Goal: Information Seeking & Learning: Learn about a topic

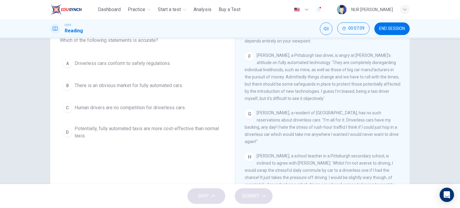
scroll to position [440, 0]
drag, startPoint x: 406, startPoint y: 133, endPoint x: 405, endPoint y: 167, distance: 33.6
click at [405, 167] on div "CLICK TO ZOOM Click to Zoom A Driverless are likely to become reality. At least…" at bounding box center [327, 111] width 164 height 182
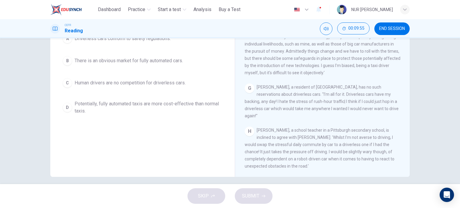
scroll to position [31, 0]
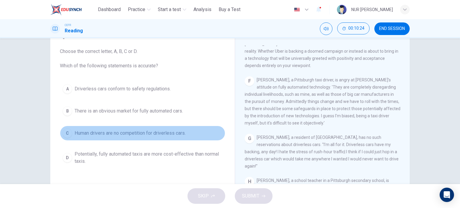
click at [123, 136] on span "Human drivers are no competition for driverless cars." at bounding box center [130, 133] width 111 height 7
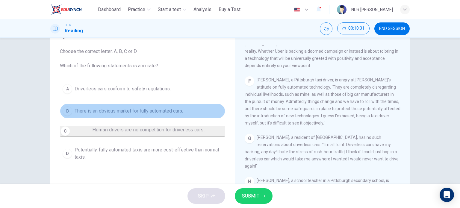
click at [104, 115] on button "B There is an obvious market for fully automated cars." at bounding box center [142, 111] width 165 height 15
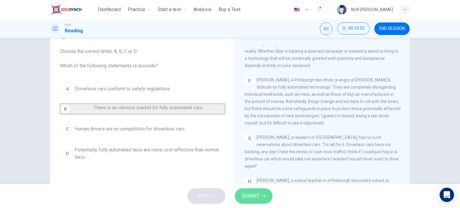
click at [262, 197] on icon "button" at bounding box center [264, 196] width 4 height 4
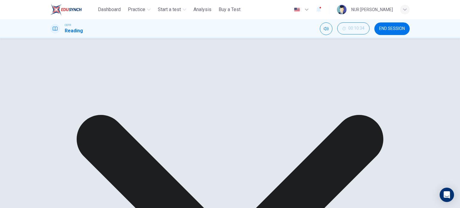
click at [198, 151] on div "A Driverless cars conform to safety regulations. B There is an obvious market f…" at bounding box center [142, 115] width 165 height 69
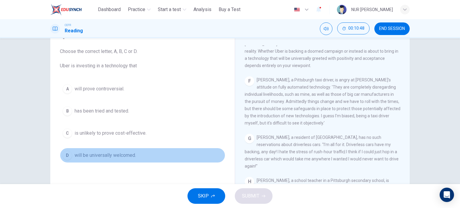
click at [113, 155] on span "will be universally welcomed." at bounding box center [105, 155] width 61 height 7
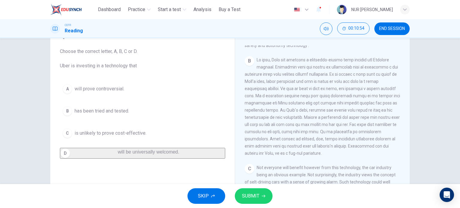
scroll to position [165, 0]
drag, startPoint x: 406, startPoint y: 181, endPoint x: 410, endPoint y: 104, distance: 77.1
click at [410, 104] on div "Question 2 Choose the correct letter, A, B, C or D. Uber is investing in a tech…" at bounding box center [230, 123] width 379 height 208
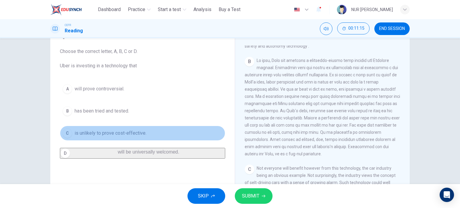
click at [113, 131] on span "is unlikely to prove cost-effective." at bounding box center [111, 133] width 72 height 7
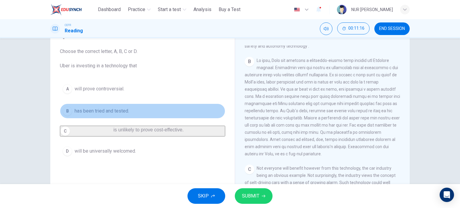
click at [119, 114] on span "has been tried and tested." at bounding box center [102, 111] width 55 height 7
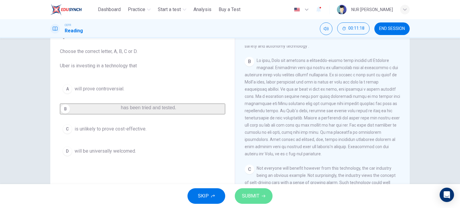
click at [245, 198] on span "SUBMIT" at bounding box center [250, 196] width 17 height 8
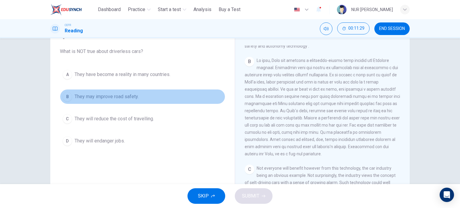
click at [131, 97] on span "They may improve road safety." at bounding box center [107, 96] width 64 height 7
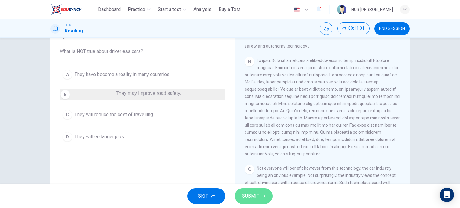
click at [259, 203] on button "SUBMIT" at bounding box center [254, 196] width 38 height 16
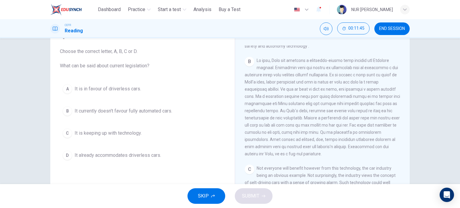
click at [128, 104] on button "B It currently doesn't favour fully automated cars." at bounding box center [142, 111] width 165 height 15
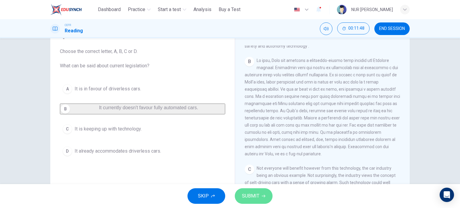
click at [264, 196] on icon "button" at bounding box center [264, 196] width 4 height 4
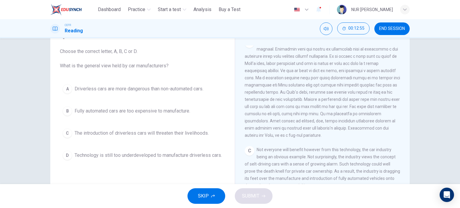
scroll to position [170, 0]
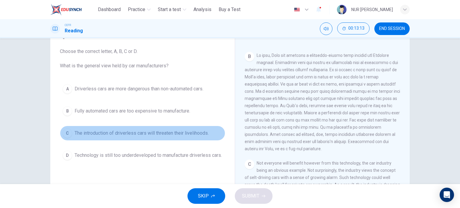
click at [149, 133] on span "The introduction of driverless cars will threaten their livelihoods." at bounding box center [142, 133] width 134 height 7
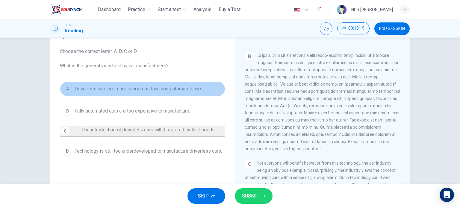
click at [182, 91] on span "Driverless cars are more dangerous than non-automated cars." at bounding box center [139, 88] width 129 height 7
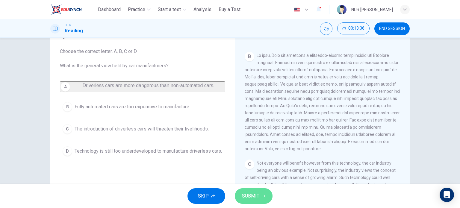
click at [247, 199] on span "SUBMIT" at bounding box center [250, 196] width 17 height 8
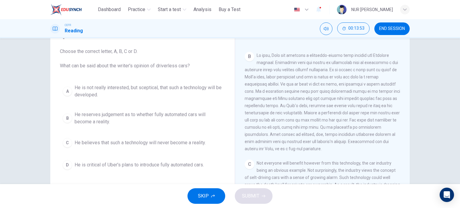
click at [168, 100] on button "A He is not really interested, but sceptical, that such a technology will be de…" at bounding box center [142, 91] width 165 height 20
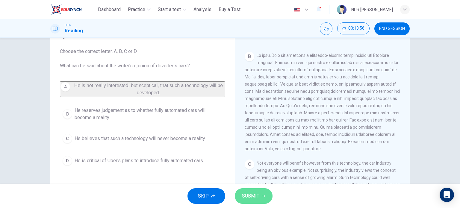
click at [255, 195] on span "SUBMIT" at bounding box center [250, 196] width 17 height 8
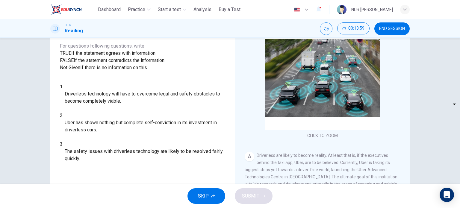
scroll to position [86, 0]
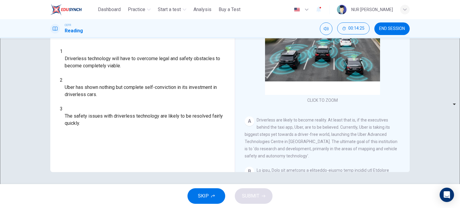
click at [95, 86] on body "This site uses cookies, as explained in our Privacy Policy . If you agree to th…" at bounding box center [230, 104] width 460 height 208
type input "*****"
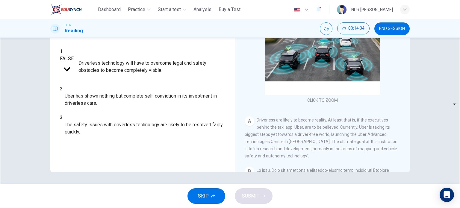
click at [90, 103] on body "This site uses cookies, as explained in our Privacy Policy . If you agree to th…" at bounding box center [230, 104] width 460 height 208
type input "*********"
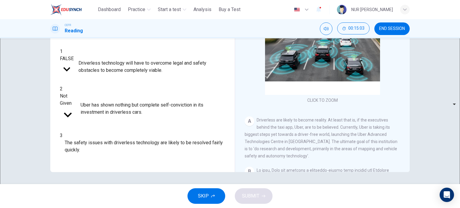
click at [102, 119] on body "This site uses cookies, as explained in our Privacy Policy . If you agree to th…" at bounding box center [230, 104] width 460 height 208
type input "*****"
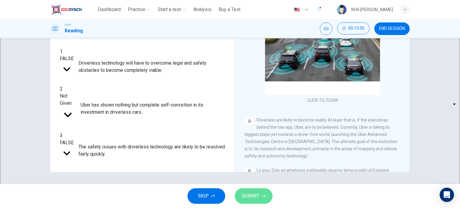
click at [265, 200] on button "SUBMIT" at bounding box center [254, 196] width 38 height 16
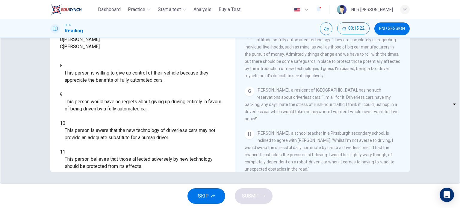
scroll to position [440, 0]
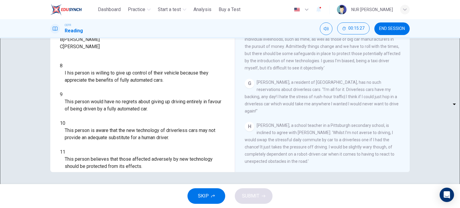
click at [99, 106] on body "This site uses cookies, as explained in our Privacy Policy . If you agree to th…" at bounding box center [230, 104] width 460 height 208
type input "*"
click at [80, 122] on body "This site uses cookies, as explained in our Privacy Policy . If you agree to th…" at bounding box center [230, 104] width 460 height 208
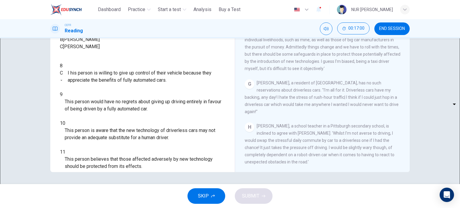
type input "*"
click at [101, 136] on body "This site uses cookies, as explained in our Privacy Policy . If you agree to th…" at bounding box center [230, 104] width 460 height 208
click at [92, 208] on li "A" at bounding box center [230, 211] width 460 height 7
type input "*"
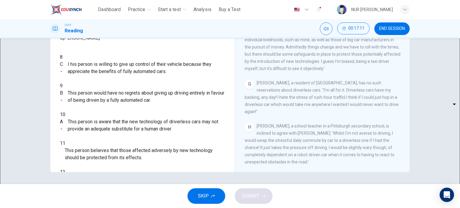
scroll to position [20, 0]
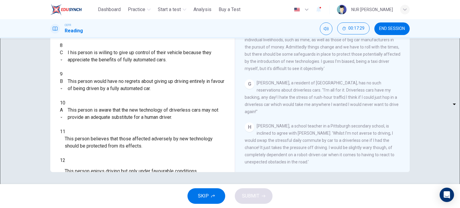
click at [102, 141] on body "This site uses cookies, as explained in our Privacy Policy . If you agree to th…" at bounding box center [230, 104] width 460 height 208
click at [94, 208] on li "A" at bounding box center [230, 211] width 460 height 7
type input "*"
click at [98, 153] on body "This site uses cookies, as explained in our Privacy Policy . If you agree to th…" at bounding box center [230, 104] width 460 height 208
drag, startPoint x: 405, startPoint y: 134, endPoint x: 407, endPoint y: 146, distance: 12.8
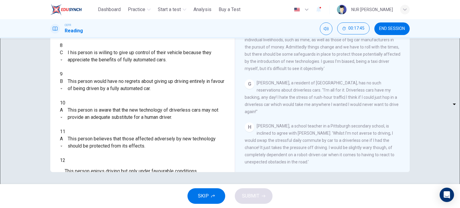
click at [407, 208] on div at bounding box center [230, 208] width 460 height 0
click at [82, 155] on body "This site uses cookies, as explained in our Privacy Policy . If you agree to th…" at bounding box center [230, 104] width 460 height 208
type input "*"
click at [256, 195] on span "SUBMIT" at bounding box center [250, 196] width 17 height 8
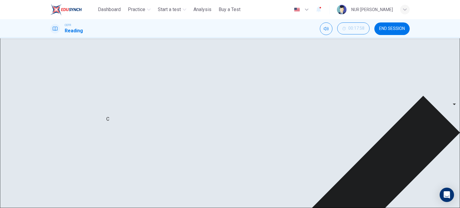
click at [63, 114] on div "A" at bounding box center [61, 110] width 3 height 7
drag, startPoint x: 407, startPoint y: 125, endPoint x: 302, endPoint y: 45, distance: 132.1
click at [302, 45] on div "Driverless cars CLICK TO ZOOM Click to Zoom A Driverless are likely to become r…" at bounding box center [322, 73] width 175 height 218
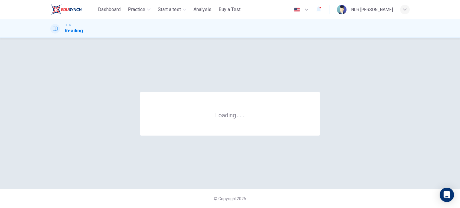
scroll to position [0, 0]
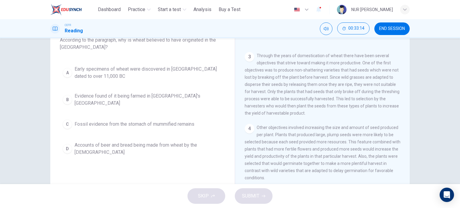
scroll to position [121, 0]
drag, startPoint x: 407, startPoint y: 123, endPoint x: 402, endPoint y: 149, distance: 26.7
click at [402, 149] on div "Wild Crops Domestication In [GEOGRAPHIC_DATA] 1 In [GEOGRAPHIC_DATA] wheat like…" at bounding box center [322, 121] width 175 height 227
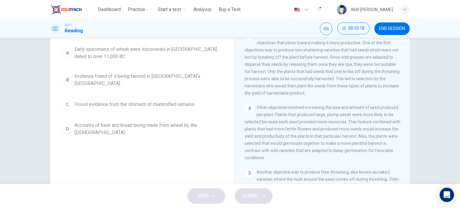
scroll to position [86, 0]
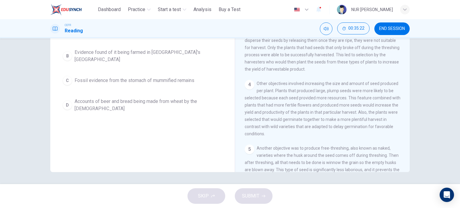
drag, startPoint x: 403, startPoint y: 82, endPoint x: 409, endPoint y: 105, distance: 23.1
click at [409, 105] on div "Question 1 According to the paragraph, why is wheat believed to have originated…" at bounding box center [230, 68] width 379 height 208
drag, startPoint x: 368, startPoint y: 102, endPoint x: 381, endPoint y: 106, distance: 13.9
click at [381, 106] on div "4 Other objectives involved increasing the size and amount of seed produced per…" at bounding box center [323, 109] width 156 height 58
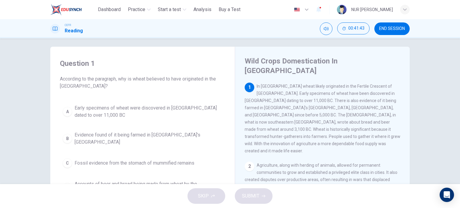
scroll to position [3, 0]
drag, startPoint x: 403, startPoint y: 88, endPoint x: 408, endPoint y: 87, distance: 5.2
click at [408, 87] on div "Wild Crops Domestication In [GEOGRAPHIC_DATA] 1 In [GEOGRAPHIC_DATA] wheat like…" at bounding box center [322, 161] width 175 height 227
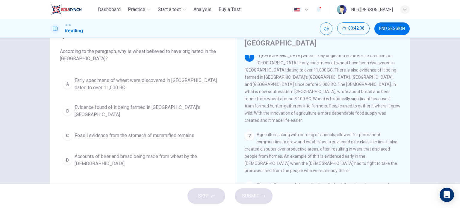
scroll to position [34, 0]
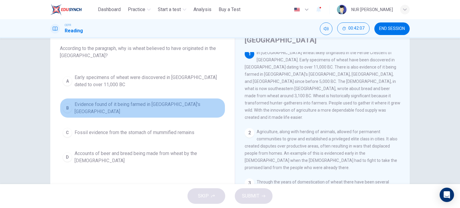
click at [138, 102] on button "B Evidence found of it being farmed in [GEOGRAPHIC_DATA]'s [GEOGRAPHIC_DATA]" at bounding box center [142, 108] width 165 height 20
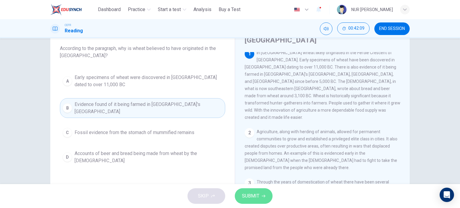
click at [250, 199] on span "SUBMIT" at bounding box center [250, 196] width 17 height 8
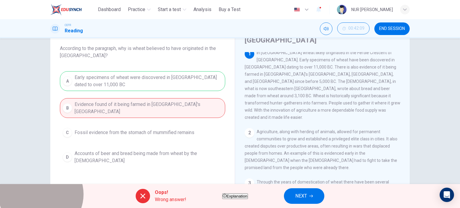
click at [247, 199] on span "Explanation" at bounding box center [236, 196] width 21 height 4
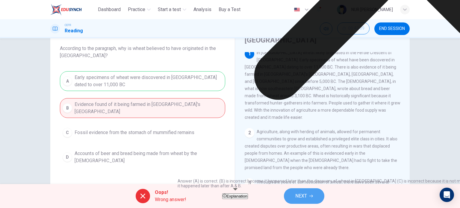
click at [321, 195] on button "NEXT" at bounding box center [304, 196] width 40 height 16
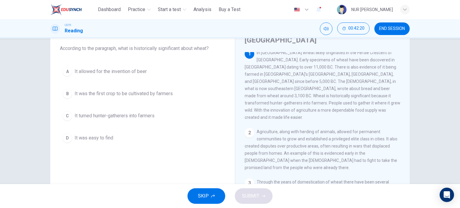
scroll to position [0, 0]
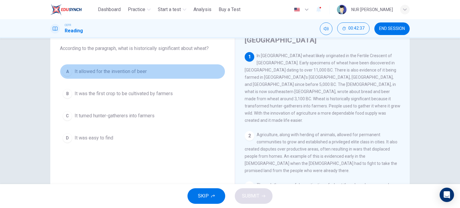
click at [119, 78] on button "A It allowed for the invention of beer" at bounding box center [142, 71] width 165 height 15
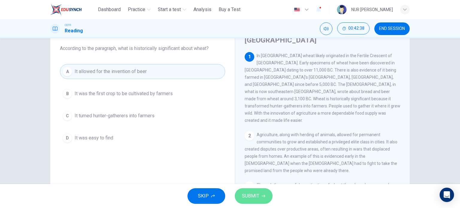
click at [248, 199] on span "SUBMIT" at bounding box center [250, 196] width 17 height 8
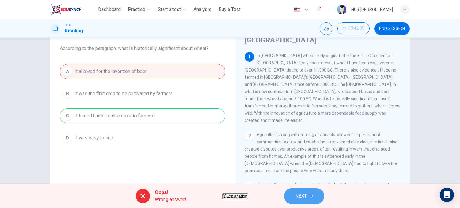
click at [322, 193] on button "NEXT" at bounding box center [304, 196] width 40 height 16
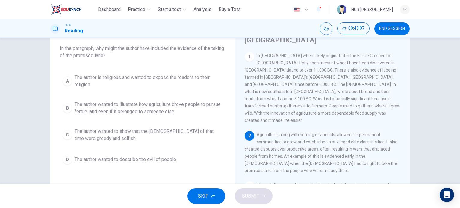
click at [406, 69] on div "1 In [GEOGRAPHIC_DATA] wheat likely originated in the Fertile Crescent of [GEOG…" at bounding box center [327, 143] width 164 height 182
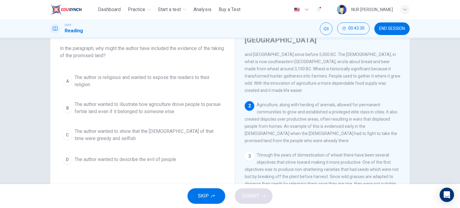
scroll to position [31, 0]
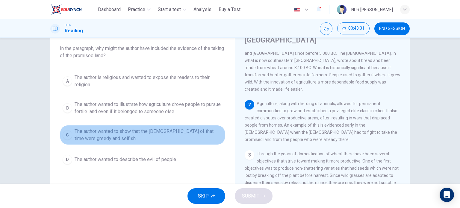
click at [168, 126] on button "C The author wanted to show that the [DEMOGRAPHIC_DATA] of that time were greed…" at bounding box center [142, 135] width 165 height 20
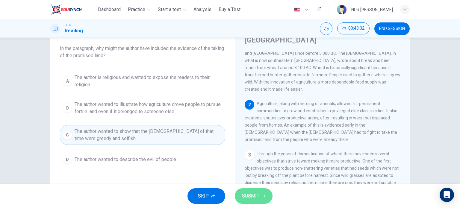
click at [261, 200] on button "SUBMIT" at bounding box center [254, 196] width 38 height 16
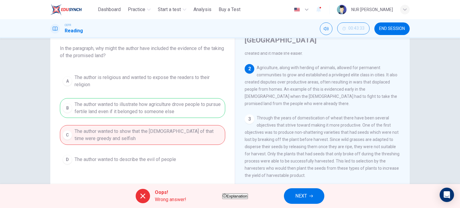
scroll to position [37, 0]
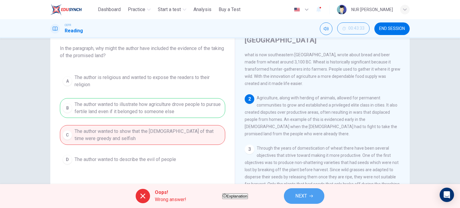
click at [316, 202] on button "NEXT" at bounding box center [304, 196] width 40 height 16
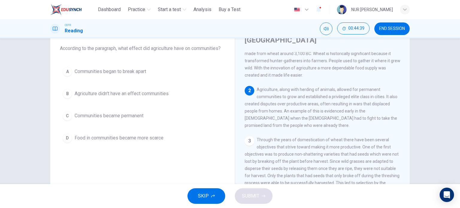
scroll to position [45, 0]
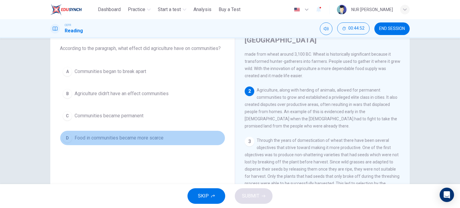
click at [144, 138] on span "Food in communities became more scarce" at bounding box center [119, 138] width 89 height 7
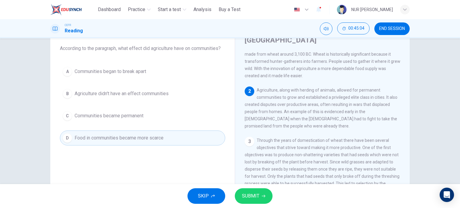
click at [130, 78] on button "A Communities began to break apart" at bounding box center [142, 71] width 165 height 15
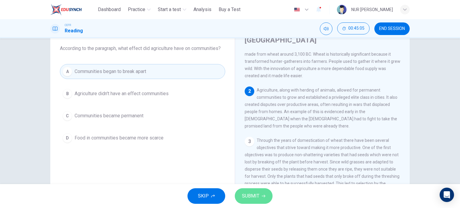
click at [252, 199] on span "SUBMIT" at bounding box center [250, 196] width 17 height 8
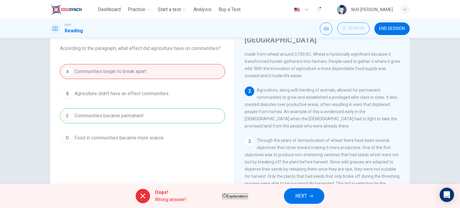
click at [151, 111] on div "A Communities began to break apart B Agriculture didn't have an effect communit…" at bounding box center [142, 104] width 165 height 81
click at [148, 69] on div "A Communities began to break apart B Agriculture didn't have an effect communit…" at bounding box center [142, 104] width 165 height 81
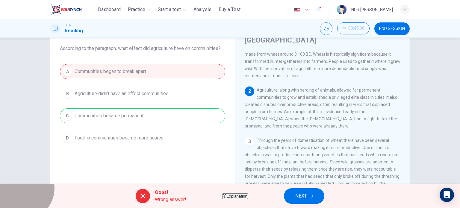
click at [231, 194] on span "Explanation" at bounding box center [236, 196] width 21 height 4
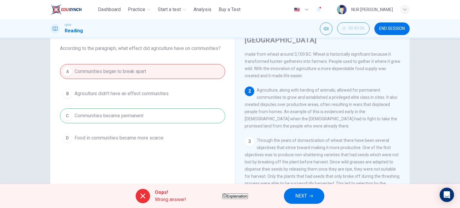
click at [307, 197] on span "NEXT" at bounding box center [301, 196] width 12 height 8
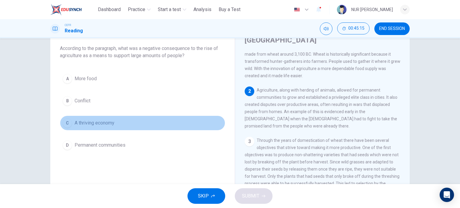
click at [117, 120] on button "C A thriving economy" at bounding box center [142, 123] width 165 height 15
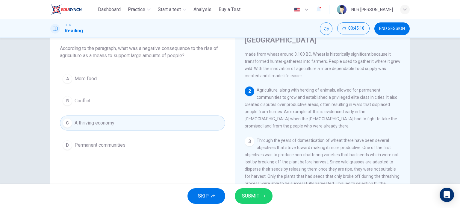
click at [133, 85] on button "A More food" at bounding box center [142, 78] width 165 height 15
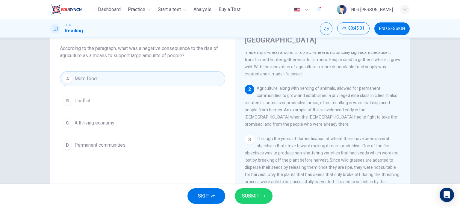
scroll to position [68, 0]
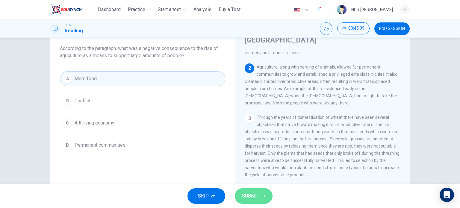
click at [242, 191] on button "SUBMIT" at bounding box center [254, 196] width 38 height 16
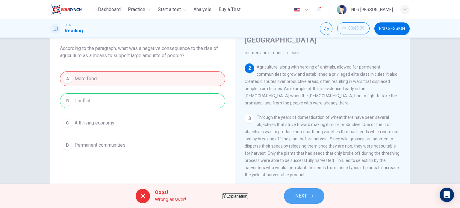
click at [324, 201] on button "NEXT" at bounding box center [304, 196] width 40 height 16
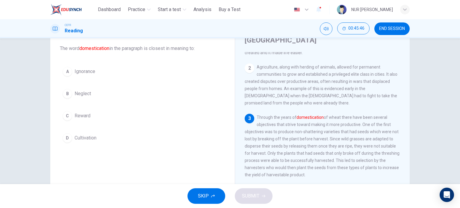
click at [93, 139] on span "Cultivation" at bounding box center [86, 138] width 22 height 7
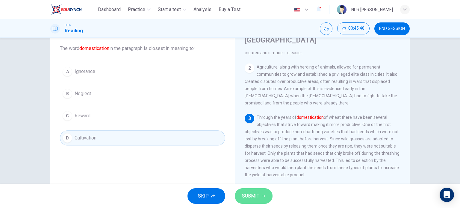
click at [252, 189] on button "SUBMIT" at bounding box center [254, 196] width 38 height 16
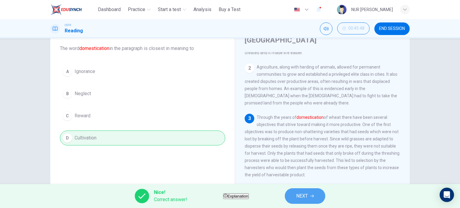
click at [306, 196] on button "NEXT" at bounding box center [305, 196] width 40 height 16
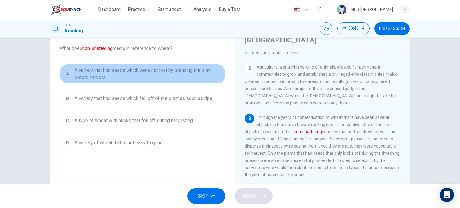
click at [163, 74] on span "A variety that had seeds which were not lost by breaking the plant before harve…" at bounding box center [149, 74] width 148 height 14
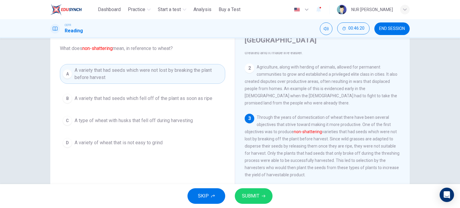
click at [260, 190] on button "SUBMIT" at bounding box center [254, 196] width 38 height 16
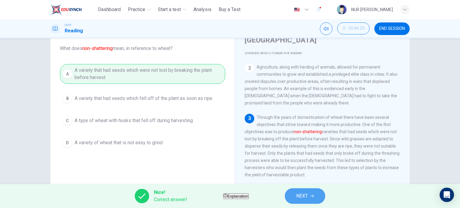
click at [322, 194] on button "NEXT" at bounding box center [305, 196] width 40 height 16
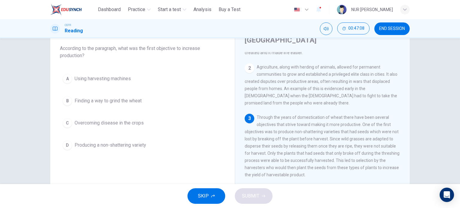
click at [136, 147] on span "Producing a non-shattering variety" at bounding box center [111, 145] width 72 height 7
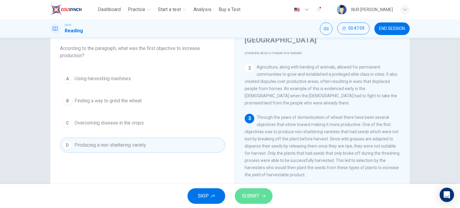
click at [244, 191] on button "SUBMIT" at bounding box center [254, 196] width 38 height 16
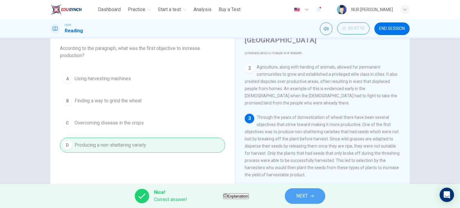
click at [308, 194] on span "NEXT" at bounding box center [302, 196] width 12 height 8
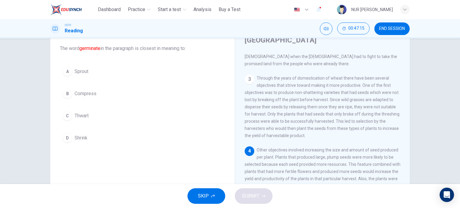
scroll to position [109, 0]
click at [84, 111] on button "C Thwart" at bounding box center [142, 115] width 165 height 15
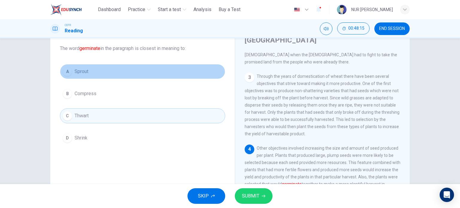
click at [92, 71] on button "A Sprout" at bounding box center [142, 71] width 165 height 15
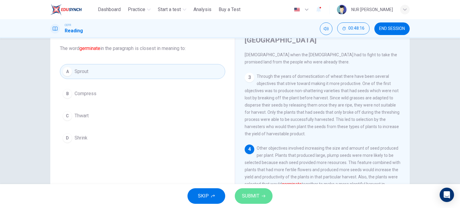
click at [242, 191] on button "SUBMIT" at bounding box center [254, 196] width 38 height 16
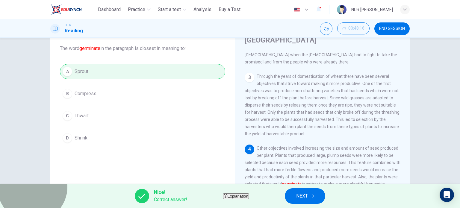
click at [242, 194] on button "Explanation" at bounding box center [236, 197] width 26 height 6
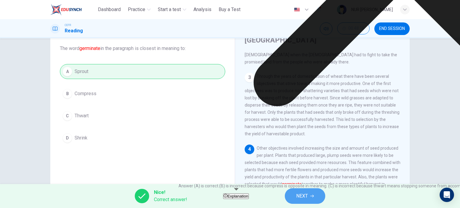
click at [314, 195] on icon "button" at bounding box center [312, 196] width 4 height 4
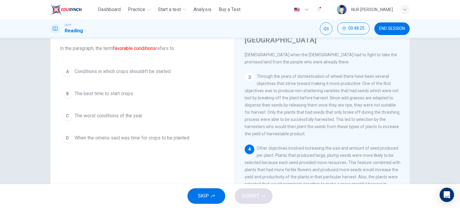
scroll to position [43, 0]
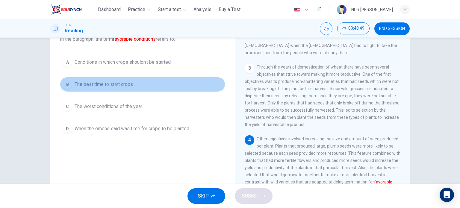
click at [117, 81] on span "The best time to start crops" at bounding box center [104, 84] width 58 height 7
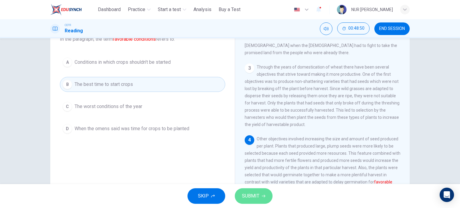
click at [256, 193] on span "SUBMIT" at bounding box center [250, 196] width 17 height 8
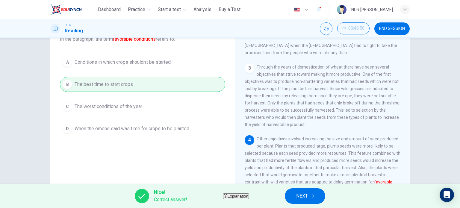
click at [325, 193] on button "NEXT" at bounding box center [305, 196] width 40 height 16
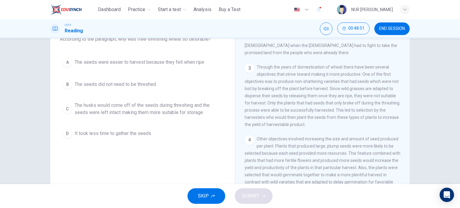
scroll to position [9, 0]
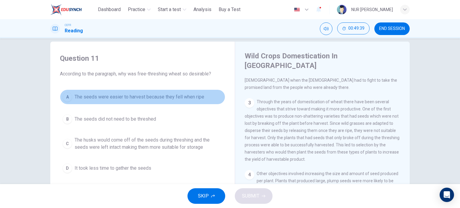
click at [85, 96] on span "The seeds were easier to harvest because they fell when ripe" at bounding box center [140, 96] width 130 height 7
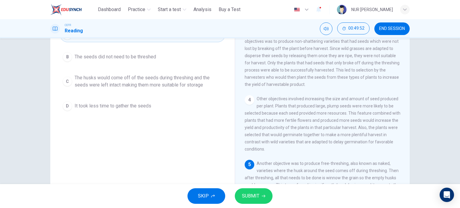
scroll to position [34, 0]
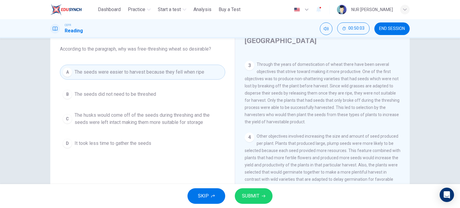
click at [150, 141] on button "D It took less time to gather the seeds" at bounding box center [142, 143] width 165 height 15
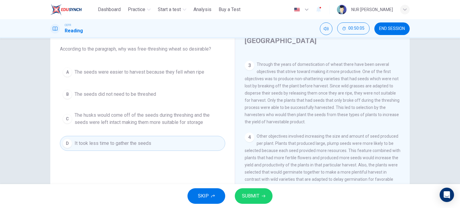
click at [245, 196] on span "SUBMIT" at bounding box center [250, 196] width 17 height 8
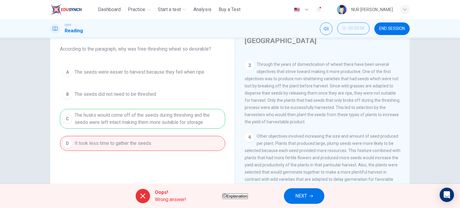
scroll to position [79, 0]
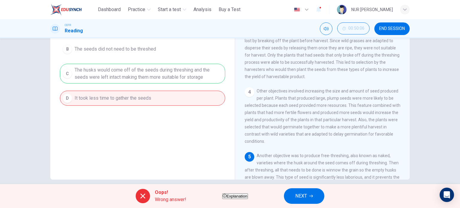
drag, startPoint x: 407, startPoint y: 132, endPoint x: 410, endPoint y: 146, distance: 15.0
click at [410, 146] on div "Question 11 According to the paragraph, why was free-threshing wheat so desirab…" at bounding box center [230, 76] width 379 height 208
click at [324, 196] on button "NEXT" at bounding box center [304, 196] width 40 height 16
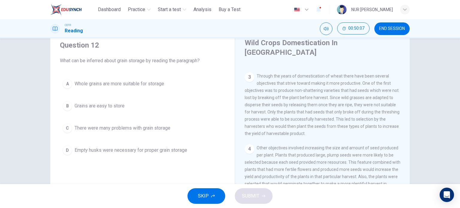
scroll to position [22, 0]
drag, startPoint x: 403, startPoint y: 133, endPoint x: 406, endPoint y: 135, distance: 3.8
click at [406, 135] on div "1 In [GEOGRAPHIC_DATA] wheat likely originated in the Fertile Crescent of [GEOG…" at bounding box center [327, 156] width 164 height 182
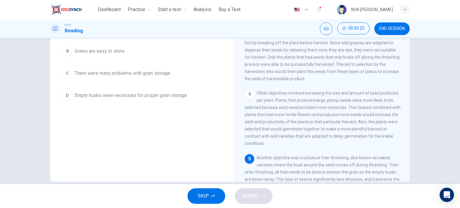
scroll to position [55, 0]
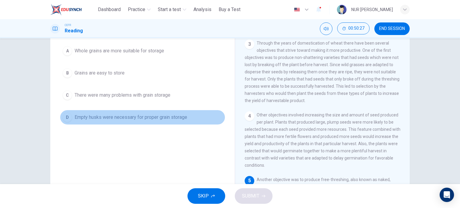
click at [136, 116] on span "Empty husks were necessary for proper grain storage" at bounding box center [131, 117] width 113 height 7
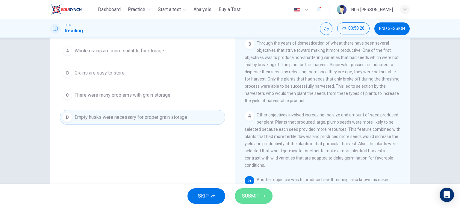
click at [256, 198] on span "SUBMIT" at bounding box center [250, 196] width 17 height 8
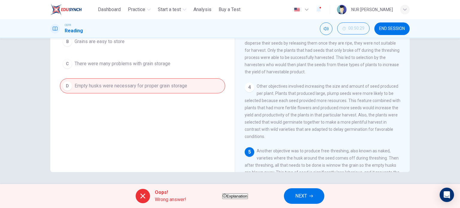
scroll to position [121, 0]
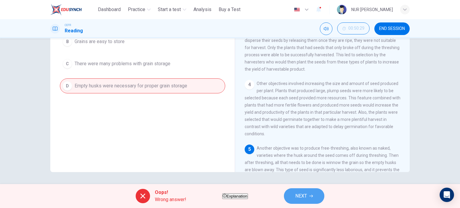
click at [324, 193] on button "NEXT" at bounding box center [304, 196] width 40 height 16
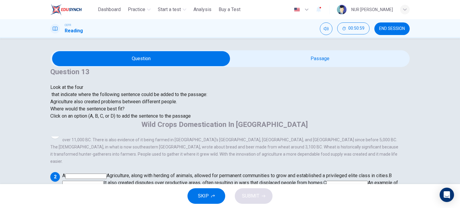
scroll to position [13, 0]
click at [104, 181] on input at bounding box center [82, 183] width 41 height 5
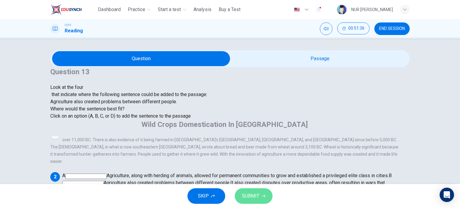
click at [244, 196] on span "SUBMIT" at bounding box center [250, 196] width 17 height 8
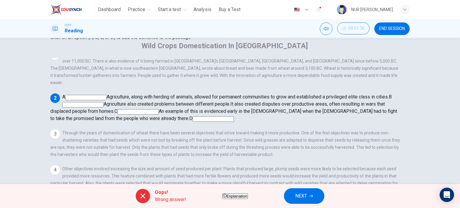
scroll to position [50, 0]
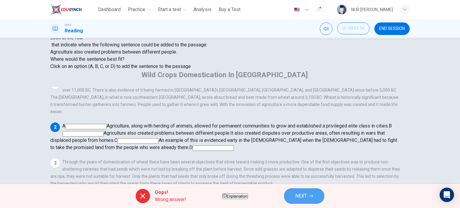
click at [313, 196] on icon "button" at bounding box center [311, 196] width 4 height 4
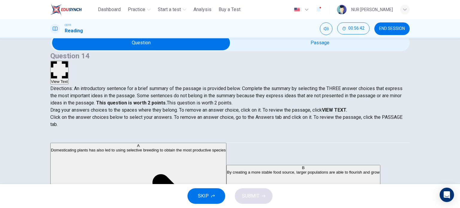
scroll to position [15, 0]
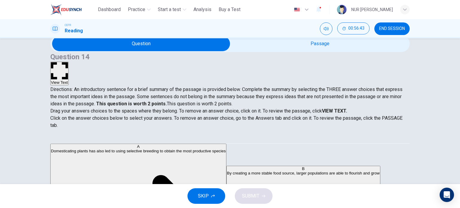
click at [347, 110] on strong "VIEW TEXT." at bounding box center [334, 111] width 25 height 6
click at [347, 108] on strong "VIEW TEXT." at bounding box center [334, 111] width 25 height 6
click at [69, 62] on button "View Text" at bounding box center [59, 74] width 18 height 24
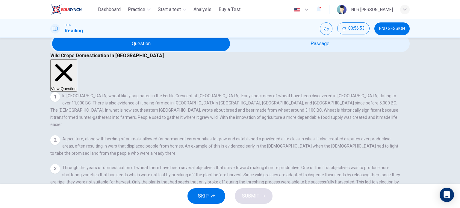
click at [77, 59] on button "View Question" at bounding box center [63, 75] width 27 height 32
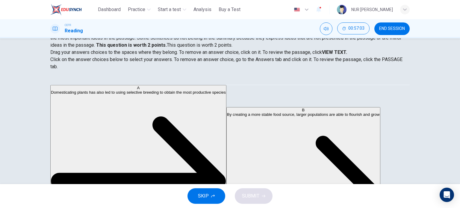
scroll to position [31, 0]
drag, startPoint x: 123, startPoint y: 105, endPoint x: 235, endPoint y: 103, distance: 112.1
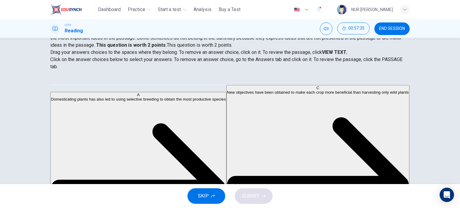
scroll to position [0, 0]
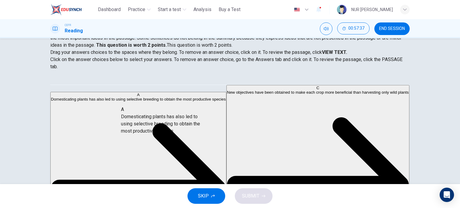
drag, startPoint x: 123, startPoint y: 93, endPoint x: 193, endPoint y: 121, distance: 75.7
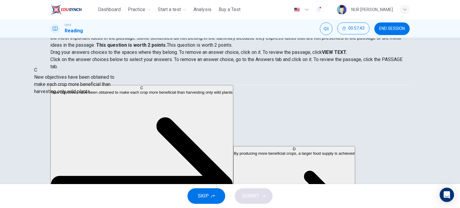
drag, startPoint x: 129, startPoint y: 100, endPoint x: 109, endPoint y: 91, distance: 22.0
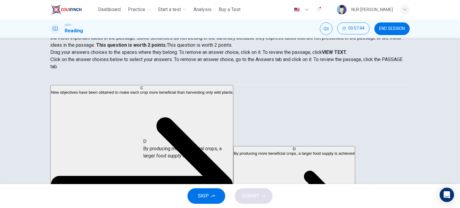
drag, startPoint x: 104, startPoint y: 136, endPoint x: 206, endPoint y: 154, distance: 103.8
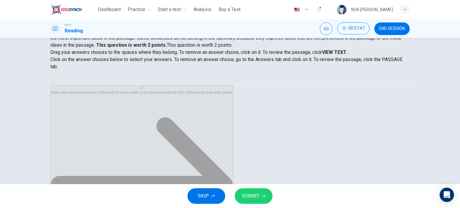
click at [247, 198] on span "SUBMIT" at bounding box center [250, 196] width 17 height 8
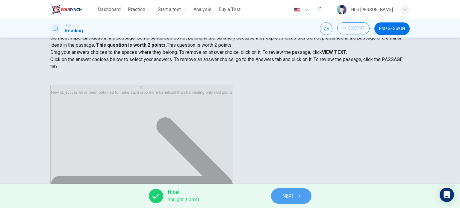
click at [295, 193] on button "NEXT" at bounding box center [291, 196] width 40 height 16
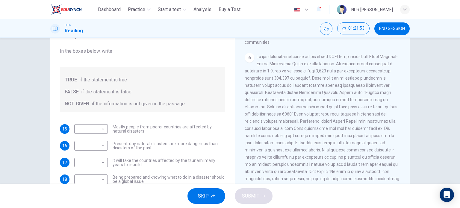
scroll to position [515, 0]
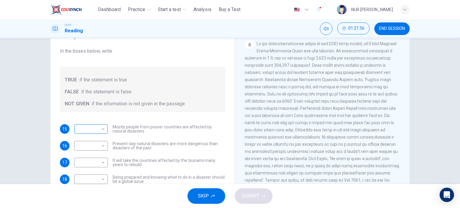
click at [97, 129] on body "This site uses cookies, as explained in our Privacy Policy . If you agree to th…" at bounding box center [230, 104] width 460 height 208
click at [92, 149] on li "FALSE" at bounding box center [90, 148] width 34 height 10
type input "*****"
click at [101, 146] on body "This site uses cookies, as explained in our Privacy Policy . If you agree to th…" at bounding box center [230, 104] width 460 height 208
click at [101, 158] on li "TRUE" at bounding box center [90, 155] width 34 height 10
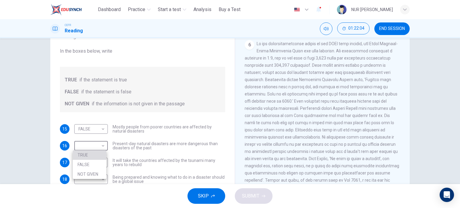
type input "****"
click at [101, 158] on body "This site uses cookies, as explained in our Privacy Policy . If you agree to th…" at bounding box center [230, 104] width 460 height 208
click at [101, 170] on li "TRUE" at bounding box center [90, 172] width 34 height 10
type input "****"
click at [101, 178] on body "This site uses cookies, as explained in our Privacy Policy . If you agree to th…" at bounding box center [230, 104] width 460 height 208
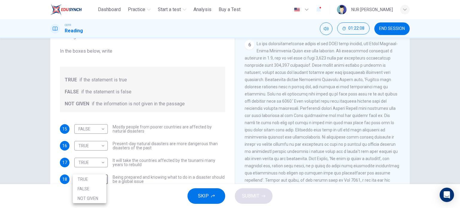
scroll to position [57, 0]
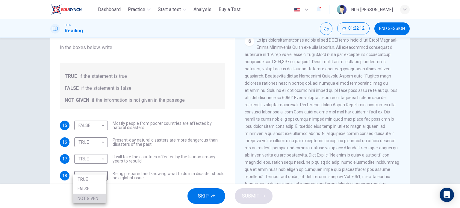
click at [97, 196] on li "NOT GIVEN" at bounding box center [90, 199] width 34 height 10
type input "*********"
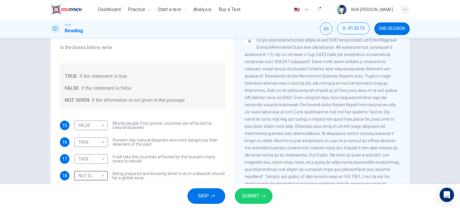
scroll to position [86, 0]
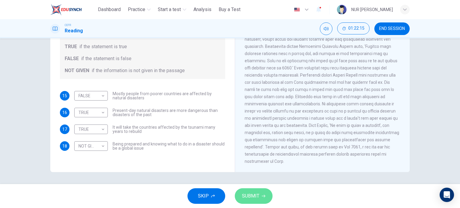
click at [263, 190] on button "SUBMIT" at bounding box center [254, 196] width 38 height 16
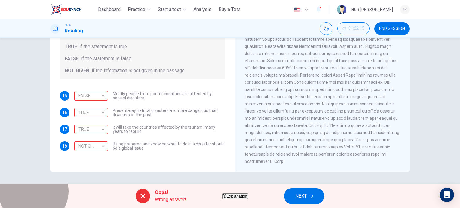
click at [243, 196] on span "Explanation" at bounding box center [236, 196] width 21 height 4
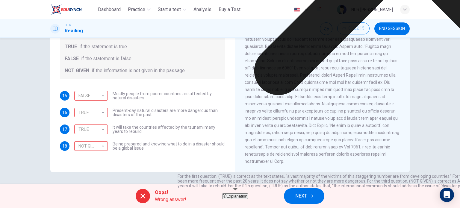
click at [309, 191] on button "NEXT" at bounding box center [304, 196] width 40 height 16
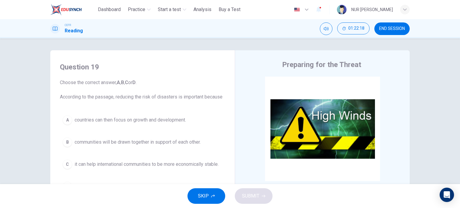
scroll to position [34, 0]
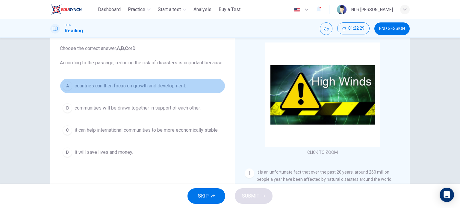
click at [125, 91] on button "A countries can then focus on growth and development." at bounding box center [142, 85] width 165 height 15
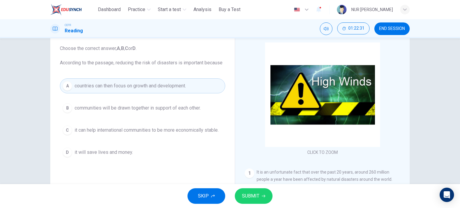
click at [138, 153] on button "D it will save lives and money." at bounding box center [142, 152] width 165 height 15
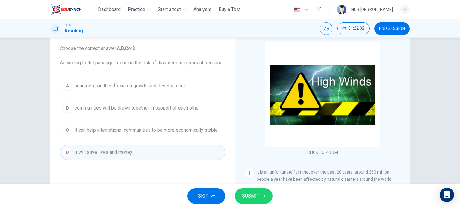
click at [171, 77] on div "Question 19 Choose the correct answer, A , B , C or D . According to the passag…" at bounding box center [142, 94] width 175 height 144
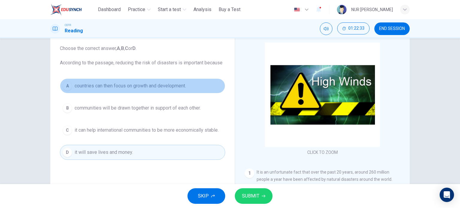
click at [174, 82] on span "countries can then focus on growth and development." at bounding box center [130, 85] width 111 height 7
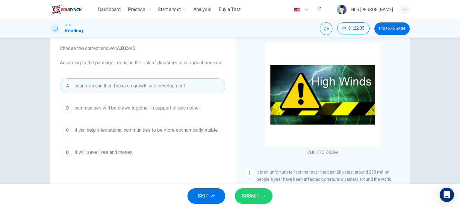
click at [259, 194] on span "SUBMIT" at bounding box center [250, 196] width 17 height 8
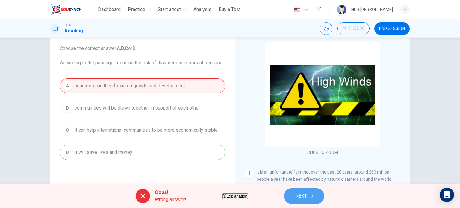
click at [308, 191] on button "NEXT" at bounding box center [304, 196] width 40 height 16
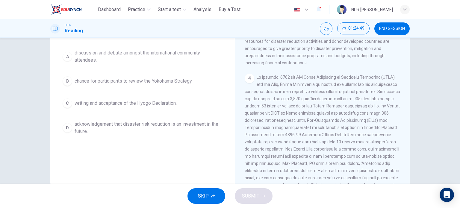
scroll to position [72, 0]
click at [188, 60] on span "discussion and debate amongst the international community attendees." at bounding box center [149, 57] width 148 height 14
click at [174, 51] on span "discussion and debate amongst the international community attendees." at bounding box center [149, 57] width 148 height 14
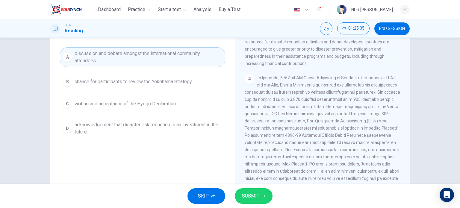
click at [253, 190] on button "SUBMIT" at bounding box center [254, 196] width 38 height 16
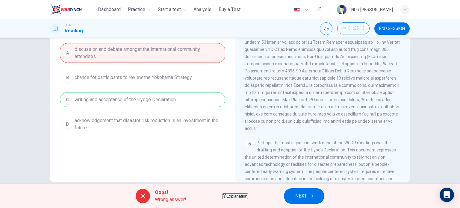
scroll to position [86, 0]
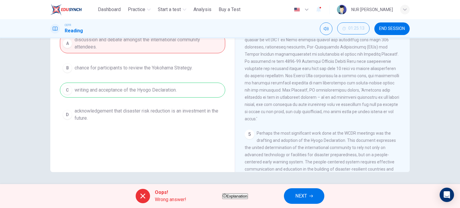
click at [324, 199] on button "NEXT" at bounding box center [304, 196] width 40 height 16
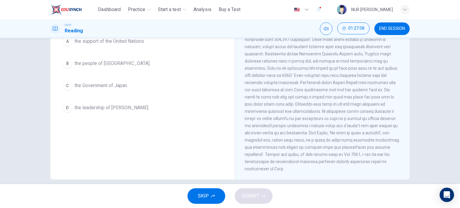
scroll to position [39, 0]
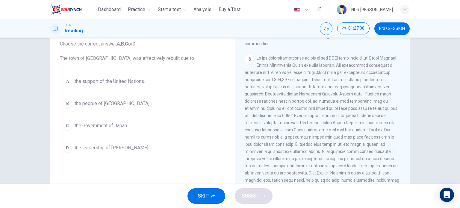
click at [98, 105] on span "the people of [GEOGRAPHIC_DATA]." at bounding box center [113, 103] width 76 height 7
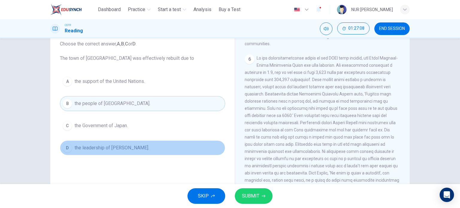
click at [108, 147] on span "the leadership of [PERSON_NAME]." at bounding box center [112, 147] width 75 height 7
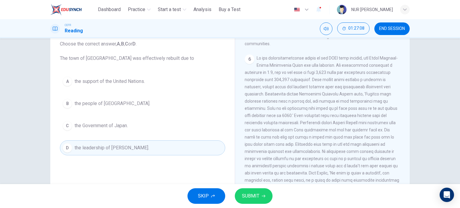
click at [96, 86] on button "A the support of the United Nations." at bounding box center [142, 81] width 165 height 15
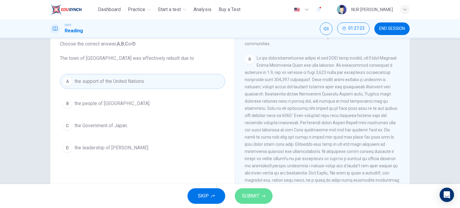
click at [250, 194] on span "SUBMIT" at bounding box center [250, 196] width 17 height 8
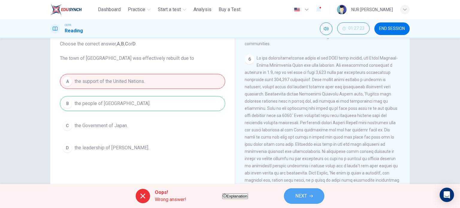
click at [324, 195] on button "NEXT" at bounding box center [304, 196] width 40 height 16
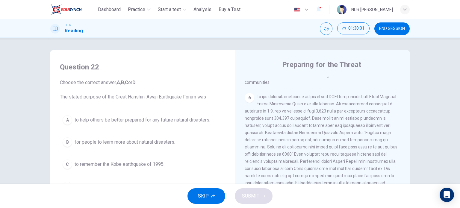
scroll to position [37, 0]
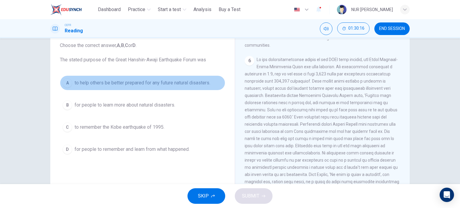
click at [172, 87] on button "A to help others be better prepared for any future natural disasters." at bounding box center [142, 82] width 165 height 15
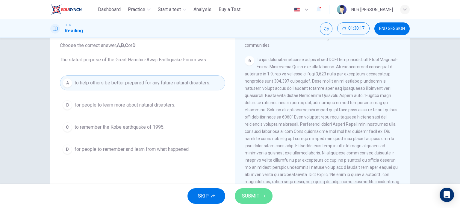
click at [256, 196] on span "SUBMIT" at bounding box center [250, 196] width 17 height 8
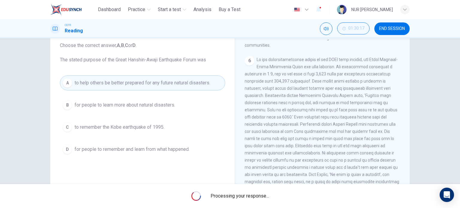
click at [241, 162] on div "Preparing for the Threat CLICK TO ZOOM Click to Zoom 1 It is an unfortunate fac…" at bounding box center [322, 122] width 175 height 218
click at [256, 194] on span "Processing your response..." at bounding box center [240, 196] width 58 height 7
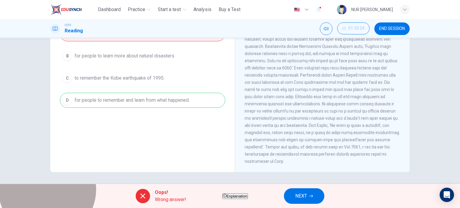
click at [248, 194] on button "Explanation" at bounding box center [235, 197] width 26 height 6
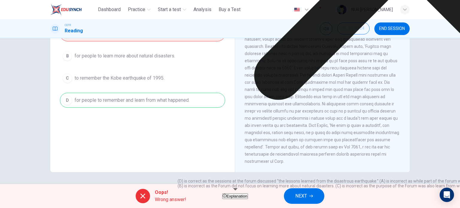
click at [277, 191] on div "Oops! Wrong answer! Explanation NEXT" at bounding box center [230, 196] width 460 height 24
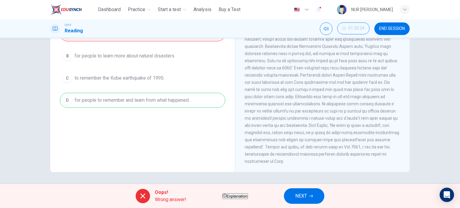
click at [324, 201] on button "NEXT" at bounding box center [304, 196] width 40 height 16
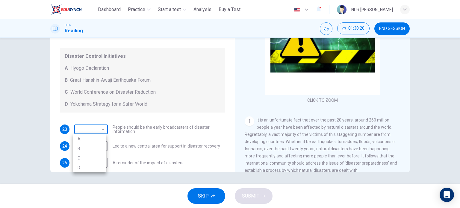
click at [102, 131] on body "This site uses cookies, as explained in our Privacy Policy . If you agree to th…" at bounding box center [230, 104] width 460 height 208
click at [87, 137] on li "A" at bounding box center [90, 139] width 34 height 10
click at [90, 145] on li "C" at bounding box center [89, 147] width 25 height 5
type input "*"
click at [90, 146] on li "C" at bounding box center [89, 147] width 25 height 5
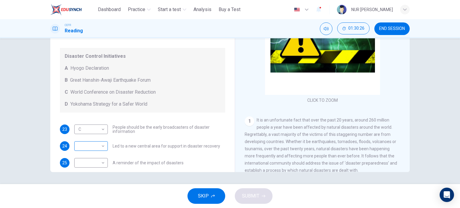
scroll to position [41, 0]
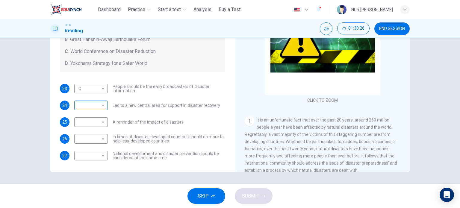
click at [95, 102] on body "This site uses cookies, as explained in our Privacy Policy . If you agree to th…" at bounding box center [230, 104] width 460 height 208
click at [95, 118] on li "A" at bounding box center [90, 115] width 34 height 10
click at [95, 120] on li "B" at bounding box center [89, 117] width 25 height 5
click at [91, 124] on li "C" at bounding box center [89, 123] width 25 height 5
type input "*"
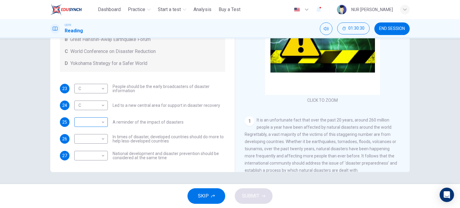
drag, startPoint x: 105, startPoint y: 123, endPoint x: 102, endPoint y: 123, distance: 3.3
click at [102, 123] on div "​ ​" at bounding box center [91, 122] width 34 height 10
click at [102, 123] on body "This site uses cookies, as explained in our Privacy Policy . If you agree to th…" at bounding box center [230, 104] width 460 height 208
click at [84, 136] on li "A" at bounding box center [90, 132] width 34 height 10
click at [94, 141] on li "C" at bounding box center [89, 139] width 25 height 5
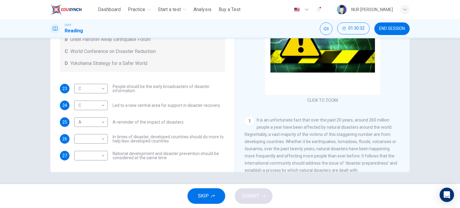
type input "*"
click at [103, 139] on div at bounding box center [230, 104] width 460 height 208
click at [100, 137] on body "This site uses cookies, as explained in our Privacy Policy . If you agree to th…" at bounding box center [230, 104] width 460 height 208
click at [92, 166] on li "C" at bounding box center [90, 168] width 34 height 10
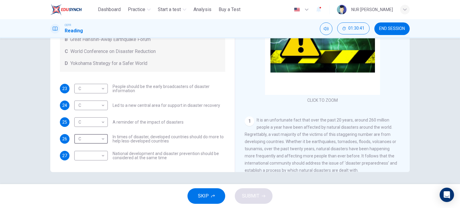
click at [90, 152] on li "B" at bounding box center [89, 151] width 25 height 5
type input "*"
click at [102, 156] on div at bounding box center [230, 104] width 460 height 208
click at [95, 155] on body "This site uses cookies, as explained in our Privacy Policy . If you agree to th…" at bounding box center [230, 104] width 460 height 208
click at [79, 164] on li "A" at bounding box center [90, 165] width 34 height 10
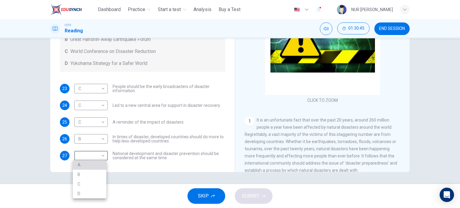
type input "*"
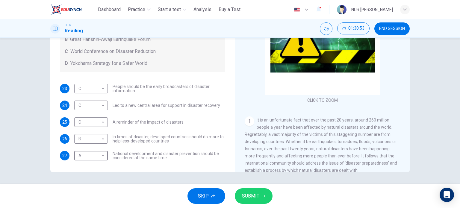
click at [261, 192] on button "SUBMIT" at bounding box center [254, 196] width 38 height 16
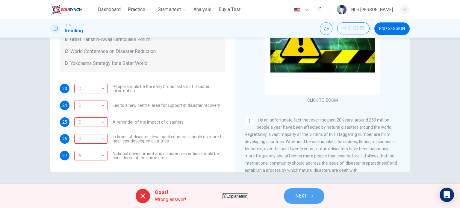
click at [307, 193] on span "NEXT" at bounding box center [301, 196] width 12 height 8
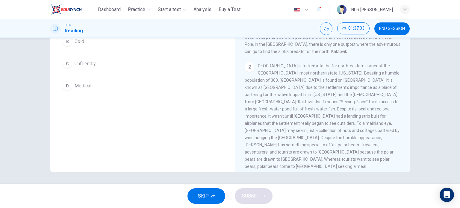
scroll to position [37, 0]
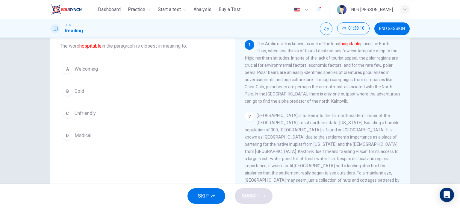
click at [85, 70] on span "Welcoming" at bounding box center [86, 69] width 23 height 7
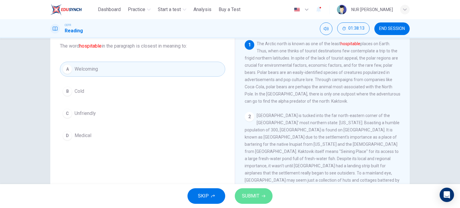
click at [262, 195] on icon "button" at bounding box center [264, 196] width 4 height 4
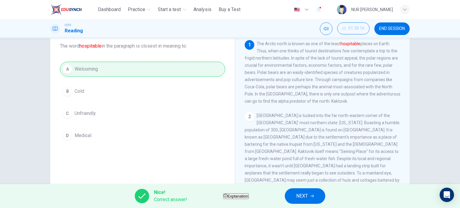
click at [306, 195] on button "NEXT" at bounding box center [305, 196] width 40 height 16
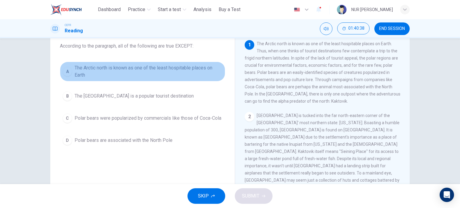
click at [190, 67] on span "The Arctic north is known as one of the least hospitable places on Earth" at bounding box center [149, 71] width 148 height 14
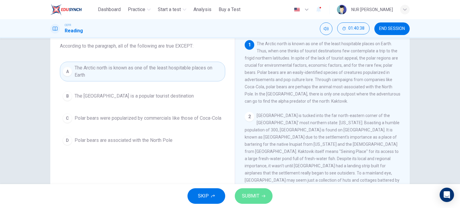
click at [260, 194] on button "SUBMIT" at bounding box center [254, 196] width 38 height 16
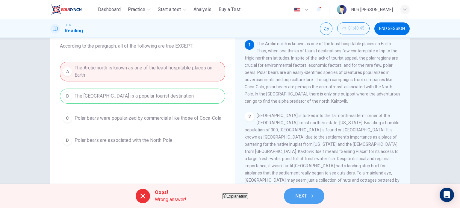
click at [307, 195] on span "NEXT" at bounding box center [301, 196] width 12 height 8
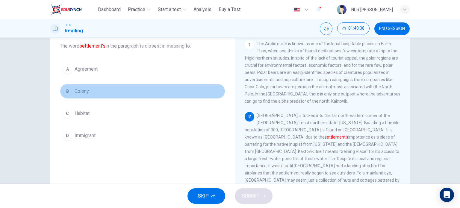
click at [80, 94] on span "Colony" at bounding box center [82, 91] width 14 height 7
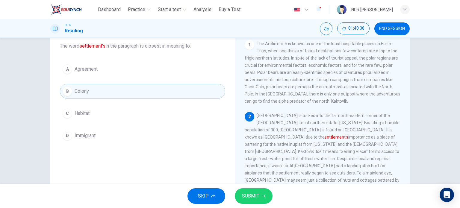
click at [240, 197] on button "SUBMIT" at bounding box center [254, 196] width 38 height 16
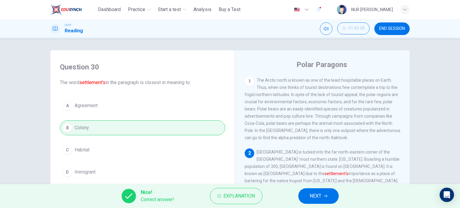
scroll to position [37, 0]
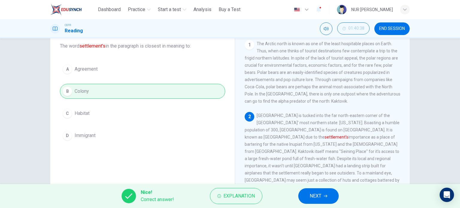
click at [320, 195] on span "NEXT" at bounding box center [316, 196] width 12 height 8
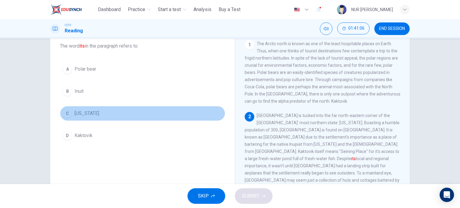
click at [85, 113] on span "Alaska" at bounding box center [87, 113] width 25 height 7
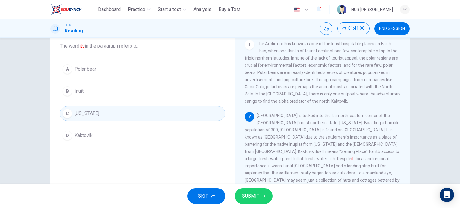
click at [89, 137] on span "Kaktovik" at bounding box center [84, 135] width 18 height 7
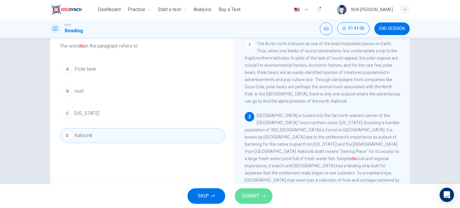
click at [245, 198] on span "SUBMIT" at bounding box center [250, 196] width 17 height 8
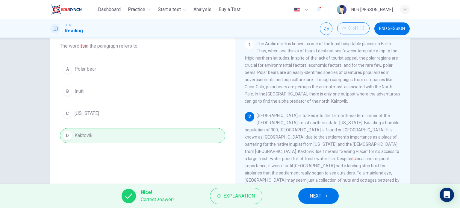
click at [326, 195] on icon "button" at bounding box center [326, 196] width 4 height 4
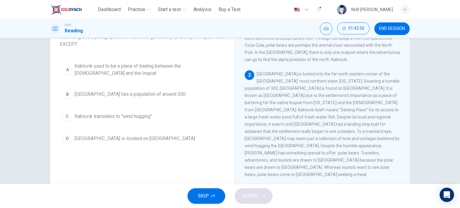
scroll to position [48, 0]
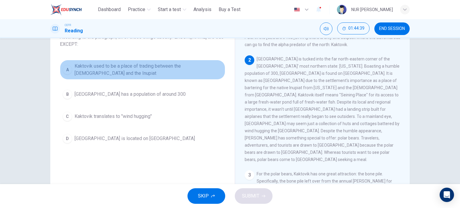
click at [75, 64] on span "Kaktovik used to be a place of trading between the Inuit and the Inupiat" at bounding box center [149, 70] width 148 height 14
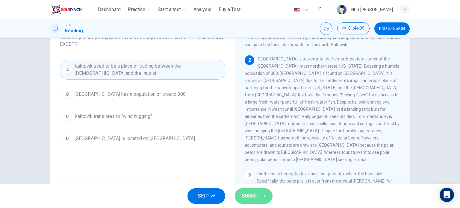
click at [256, 192] on span "SUBMIT" at bounding box center [250, 196] width 17 height 8
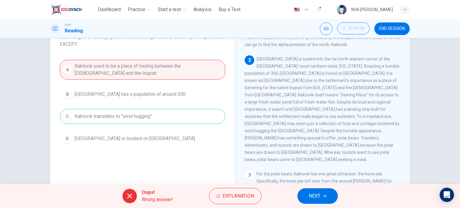
click at [256, 192] on button "Explanation" at bounding box center [235, 196] width 52 height 16
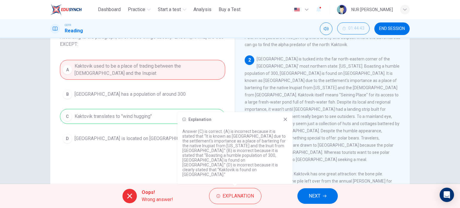
click at [285, 132] on div "Explanation Answer (C) is correct. (A) is incorrect because it is stated that “…" at bounding box center [235, 148] width 115 height 72
click at [285, 122] on icon at bounding box center [285, 119] width 5 height 5
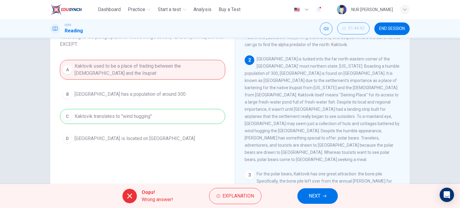
click at [324, 192] on button "NEXT" at bounding box center [317, 196] width 40 height 16
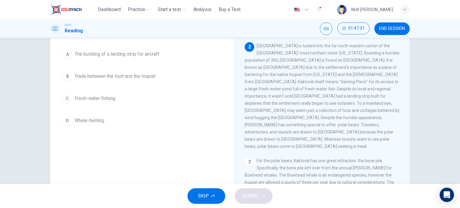
scroll to position [27, 0]
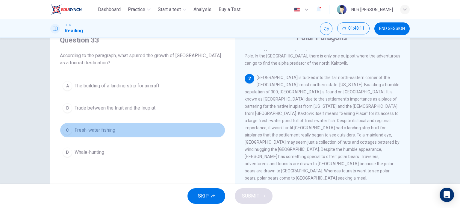
click at [103, 130] on span "Fresh-water fishing" at bounding box center [95, 130] width 41 height 7
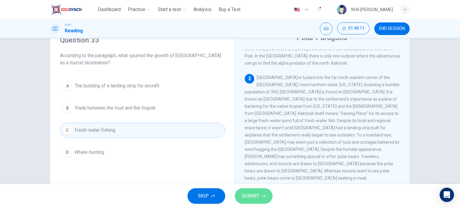
click at [253, 191] on button "SUBMIT" at bounding box center [254, 196] width 38 height 16
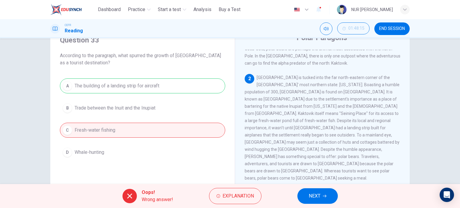
click at [253, 191] on button "Explanation" at bounding box center [235, 196] width 52 height 16
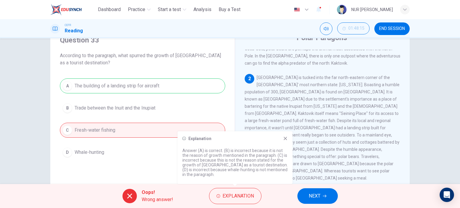
click at [284, 138] on icon at bounding box center [285, 138] width 5 height 5
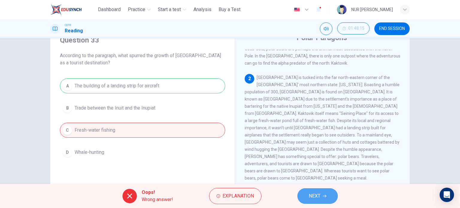
click at [309, 193] on span "NEXT" at bounding box center [315, 196] width 12 height 8
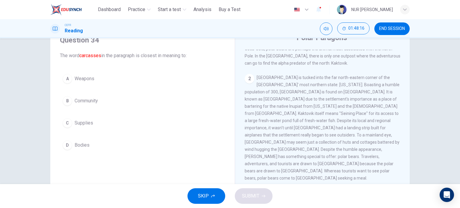
scroll to position [101, 0]
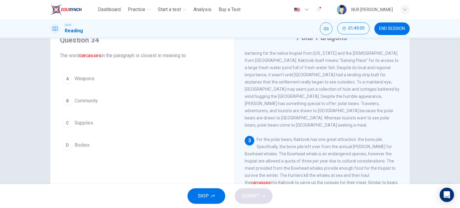
click at [82, 117] on button "C Supplies" at bounding box center [142, 123] width 165 height 15
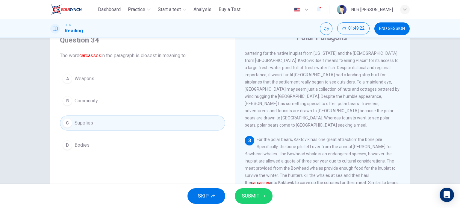
click at [95, 141] on button "D Bodies" at bounding box center [142, 145] width 165 height 15
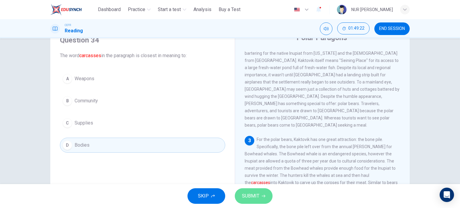
click at [257, 191] on button "SUBMIT" at bounding box center [254, 196] width 38 height 16
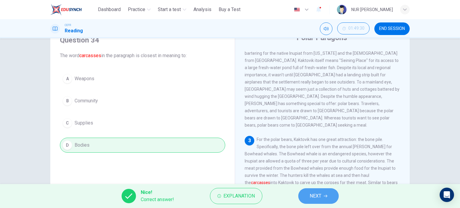
click at [320, 191] on button "NEXT" at bounding box center [318, 196] width 40 height 16
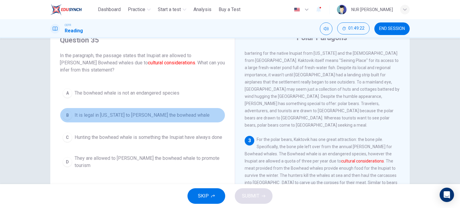
click at [120, 112] on span "It is legal in Alaska to hunt the bowhead whale" at bounding box center [142, 115] width 135 height 7
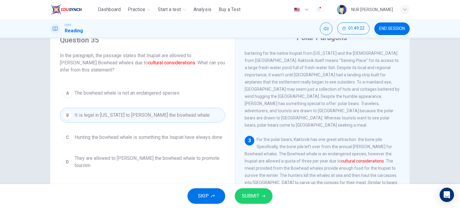
click at [241, 186] on div "SKIP SUBMIT" at bounding box center [230, 196] width 460 height 24
click at [247, 192] on span "SUBMIT" at bounding box center [250, 196] width 17 height 8
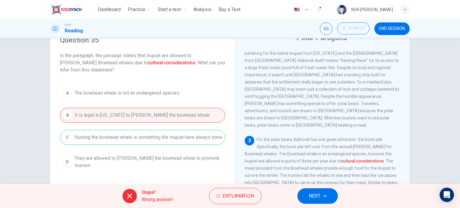
click at [314, 194] on span "NEXT" at bounding box center [315, 196] width 12 height 8
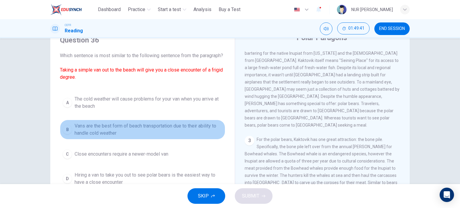
click at [125, 137] on span "Vans are the best form of beach transportation due to their ability to handle c…" at bounding box center [149, 130] width 148 height 14
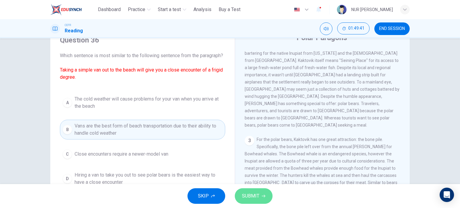
click at [253, 193] on span "SUBMIT" at bounding box center [250, 196] width 17 height 8
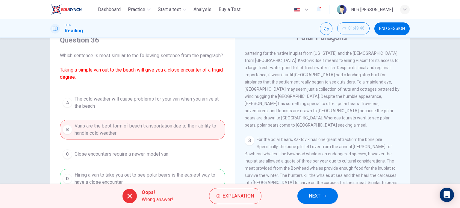
scroll to position [55, 0]
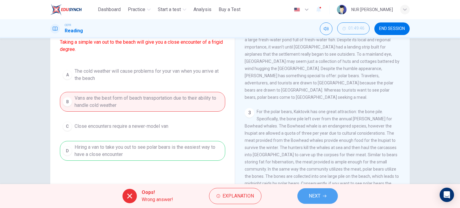
click at [309, 191] on button "NEXT" at bounding box center [317, 196] width 40 height 16
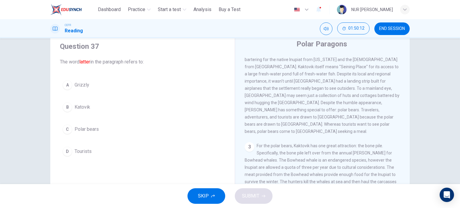
scroll to position [175, 0]
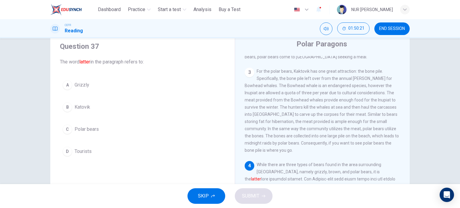
click at [75, 126] on span "Polar bears" at bounding box center [87, 129] width 24 height 7
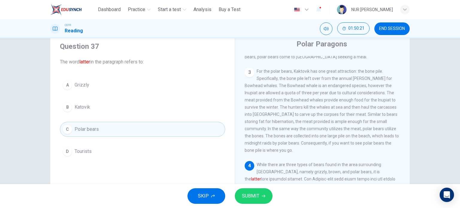
click at [253, 191] on button "SUBMIT" at bounding box center [254, 196] width 38 height 16
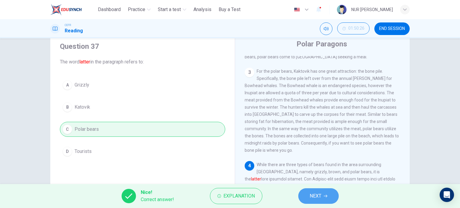
click at [311, 197] on span "NEXT" at bounding box center [316, 196] width 12 height 8
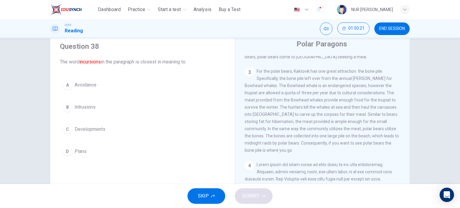
click at [99, 126] on span "Developments" at bounding box center [90, 129] width 31 height 7
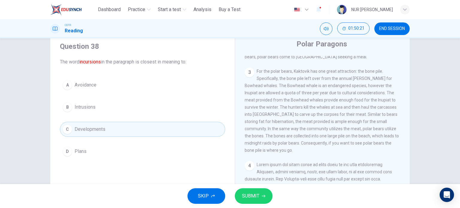
click at [256, 199] on span "SUBMIT" at bounding box center [250, 196] width 17 height 8
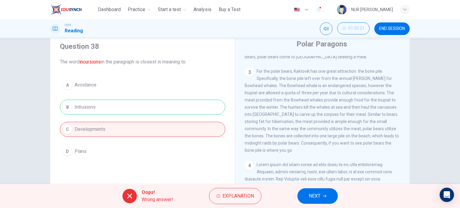
click at [315, 199] on span "NEXT" at bounding box center [315, 196] width 12 height 8
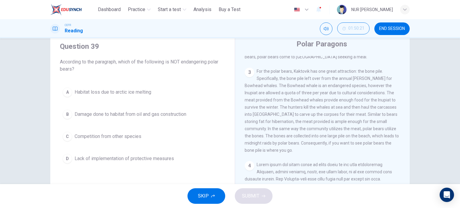
drag, startPoint x: 315, startPoint y: 199, endPoint x: 193, endPoint y: 137, distance: 137.3
click at [214, 140] on div "Dashboard Practice Start a test Analysis Buy a Test English ** ​ NUR SHAFRINA B…" at bounding box center [230, 104] width 460 height 208
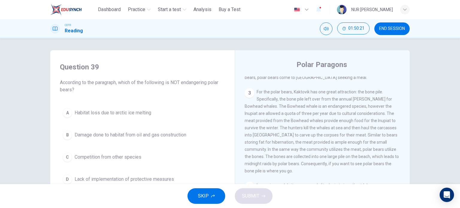
click at [116, 157] on span "Competition from other species" at bounding box center [108, 157] width 67 height 7
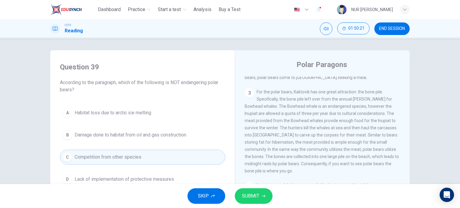
click at [256, 191] on button "SUBMIT" at bounding box center [254, 196] width 38 height 16
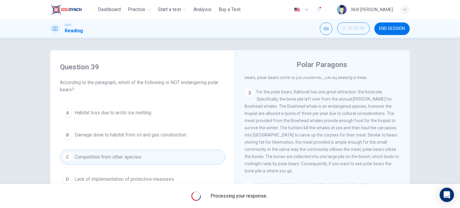
scroll to position [86, 0]
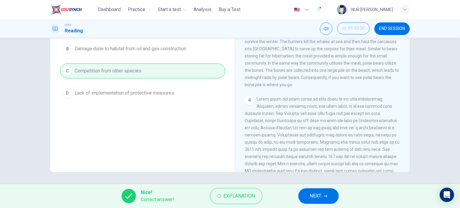
click at [312, 202] on button "NEXT" at bounding box center [318, 196] width 40 height 16
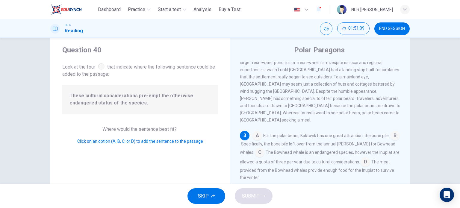
scroll to position [146, 0]
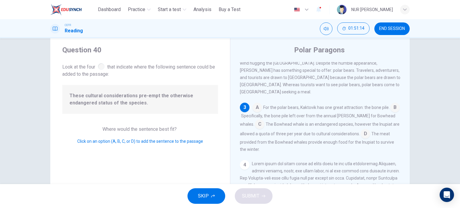
click at [390, 106] on input at bounding box center [395, 108] width 10 height 10
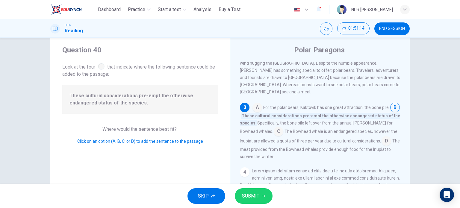
click at [249, 193] on span "SUBMIT" at bounding box center [250, 196] width 17 height 8
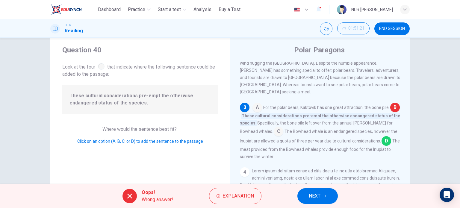
click at [314, 198] on span "NEXT" at bounding box center [315, 196] width 12 height 8
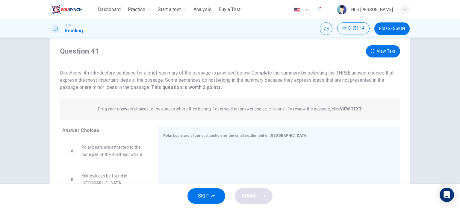
click at [105, 139] on div "A Polar bears are attracted to the bone pile of the Bowhead whale" at bounding box center [105, 151] width 86 height 24
drag, startPoint x: 153, startPoint y: 84, endPoint x: 216, endPoint y: 92, distance: 63.2
click at [225, 127] on div "Answer Choices A Polar bears are attracted to the bone pile of the Bowhead whal…" at bounding box center [229, 185] width 359 height 116
drag, startPoint x: 113, startPoint y: 78, endPoint x: 85, endPoint y: 112, distance: 44.0
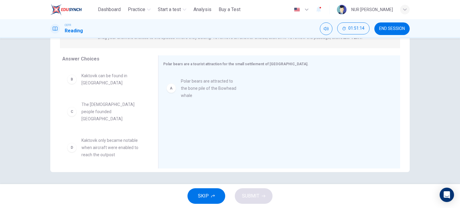
drag, startPoint x: 88, startPoint y: 111, endPoint x: 110, endPoint y: 86, distance: 33.3
click at [191, 115] on div "Answer Choices B Kaktovik can be found in Canada C The Inuit people founded Kak…" at bounding box center [229, 113] width 359 height 116
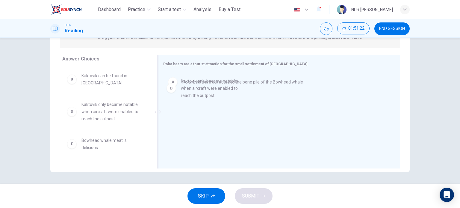
drag, startPoint x: 102, startPoint y: 83, endPoint x: 180, endPoint y: 108, distance: 81.7
click at [201, 104] on div "Answer Choices B Kaktovik can be found in Canada D Kaktovik only became notable…" at bounding box center [229, 113] width 359 height 116
drag, startPoint x: 96, startPoint y: 110, endPoint x: 174, endPoint y: 123, distance: 79.3
click at [190, 122] on div "Answer Choices B Kaktovik can be found in Canada D Kaktovik only became notable…" at bounding box center [229, 113] width 359 height 116
drag, startPoint x: 98, startPoint y: 119, endPoint x: 213, endPoint y: 123, distance: 115.1
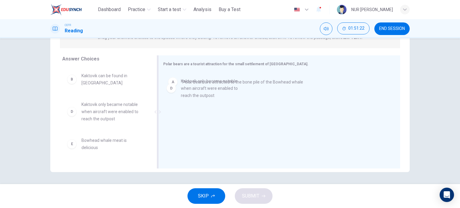
click at [213, 123] on div "Answer Choices B Kaktovik can be found in Canada D Kaktovik only became notable…" at bounding box center [229, 113] width 359 height 116
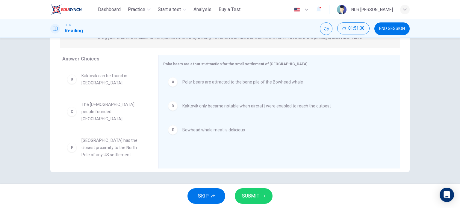
scroll to position [33, 0]
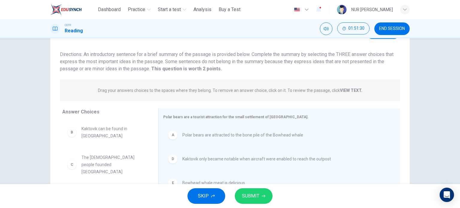
click at [266, 201] on button "SUBMIT" at bounding box center [254, 196] width 38 height 16
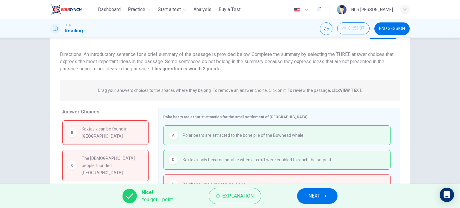
click at [320, 195] on span "NEXT" at bounding box center [315, 196] width 12 height 8
